Goal: Information Seeking & Learning: Learn about a topic

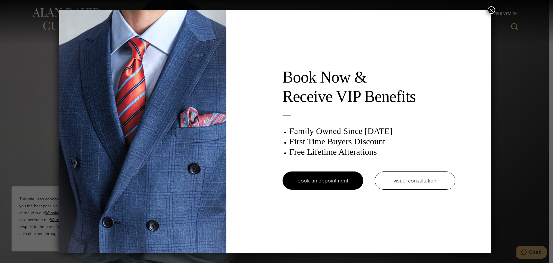
click at [491, 9] on button "×" at bounding box center [491, 9] width 7 height 7
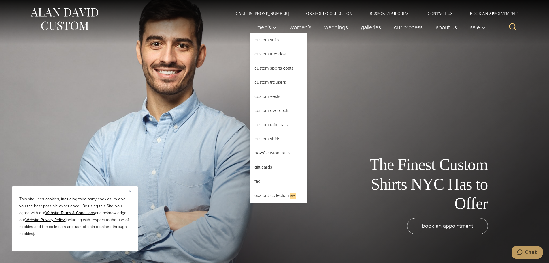
click at [261, 134] on link "Custom Shirts" at bounding box center [279, 139] width 58 height 14
click at [264, 137] on link "Custom Shirts" at bounding box center [279, 139] width 58 height 14
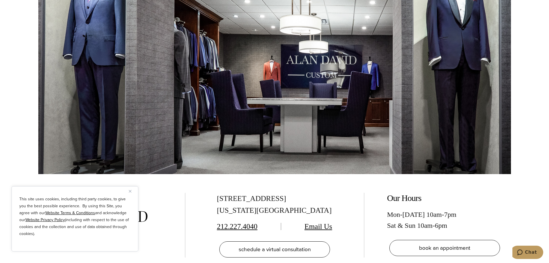
scroll to position [3402, 0]
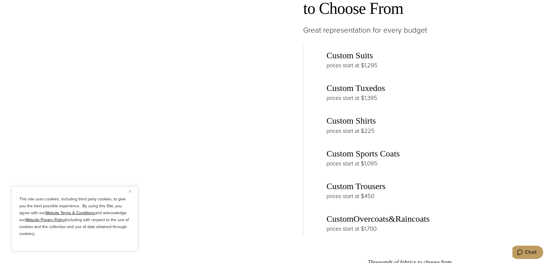
scroll to position [894, 0]
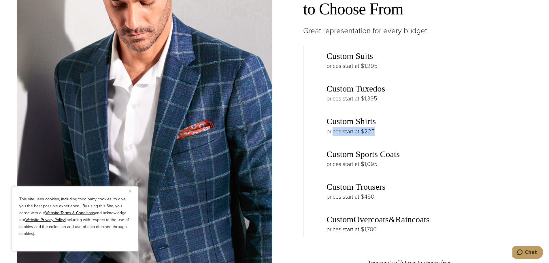
drag, startPoint x: 380, startPoint y: 128, endPoint x: 334, endPoint y: 131, distance: 45.9
click at [334, 131] on p "prices start at $225" at bounding box center [422, 131] width 191 height 9
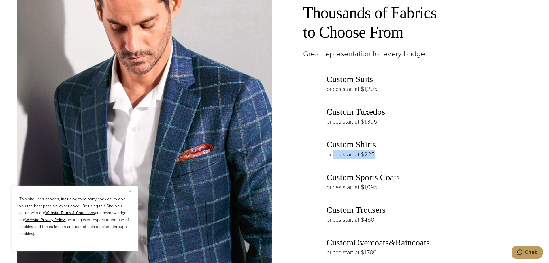
scroll to position [836, 0]
